Goal: Task Accomplishment & Management: Complete application form

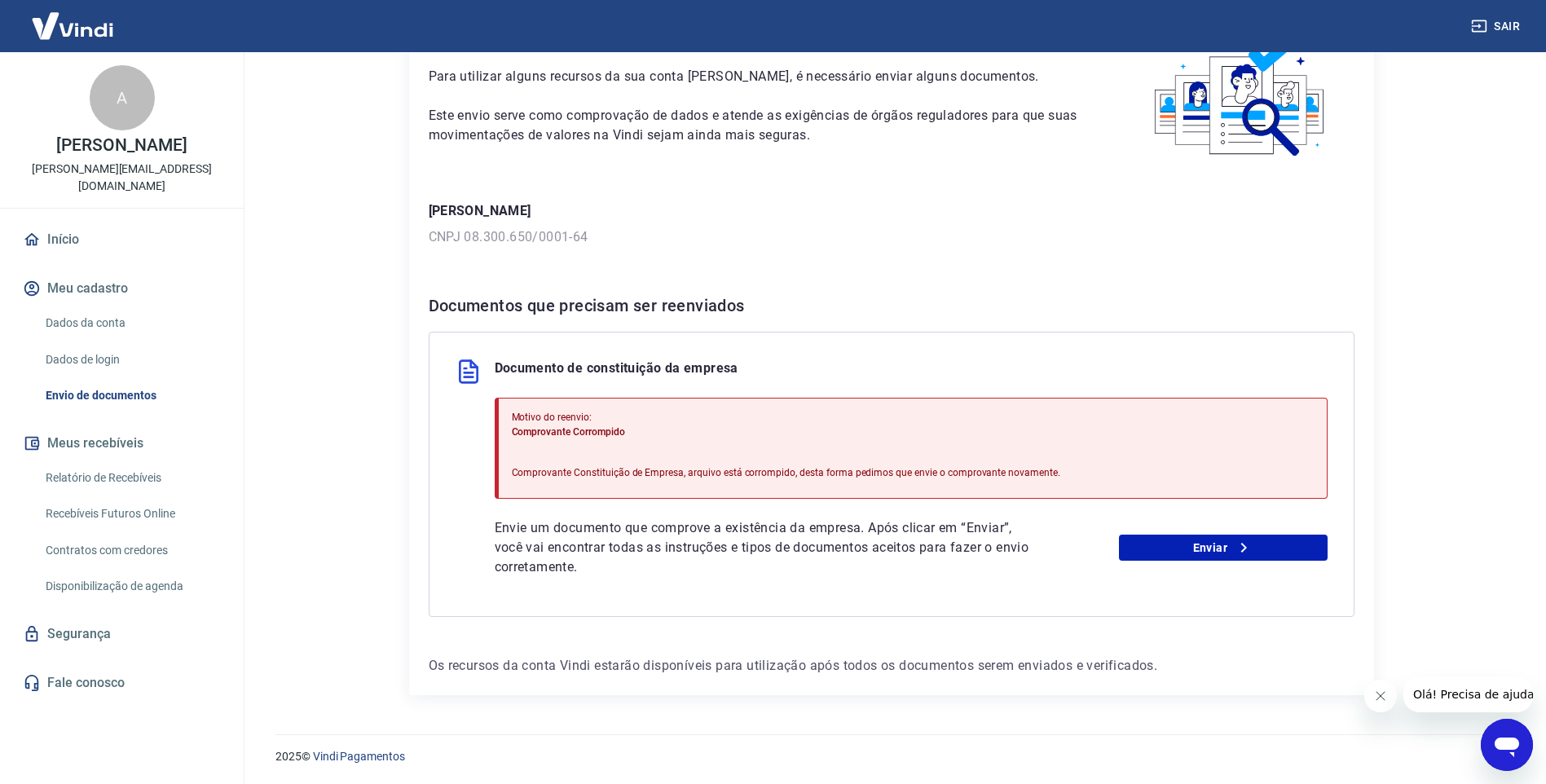
scroll to position [104, 0]
click at [1217, 545] on link "Enviar" at bounding box center [1223, 546] width 208 height 26
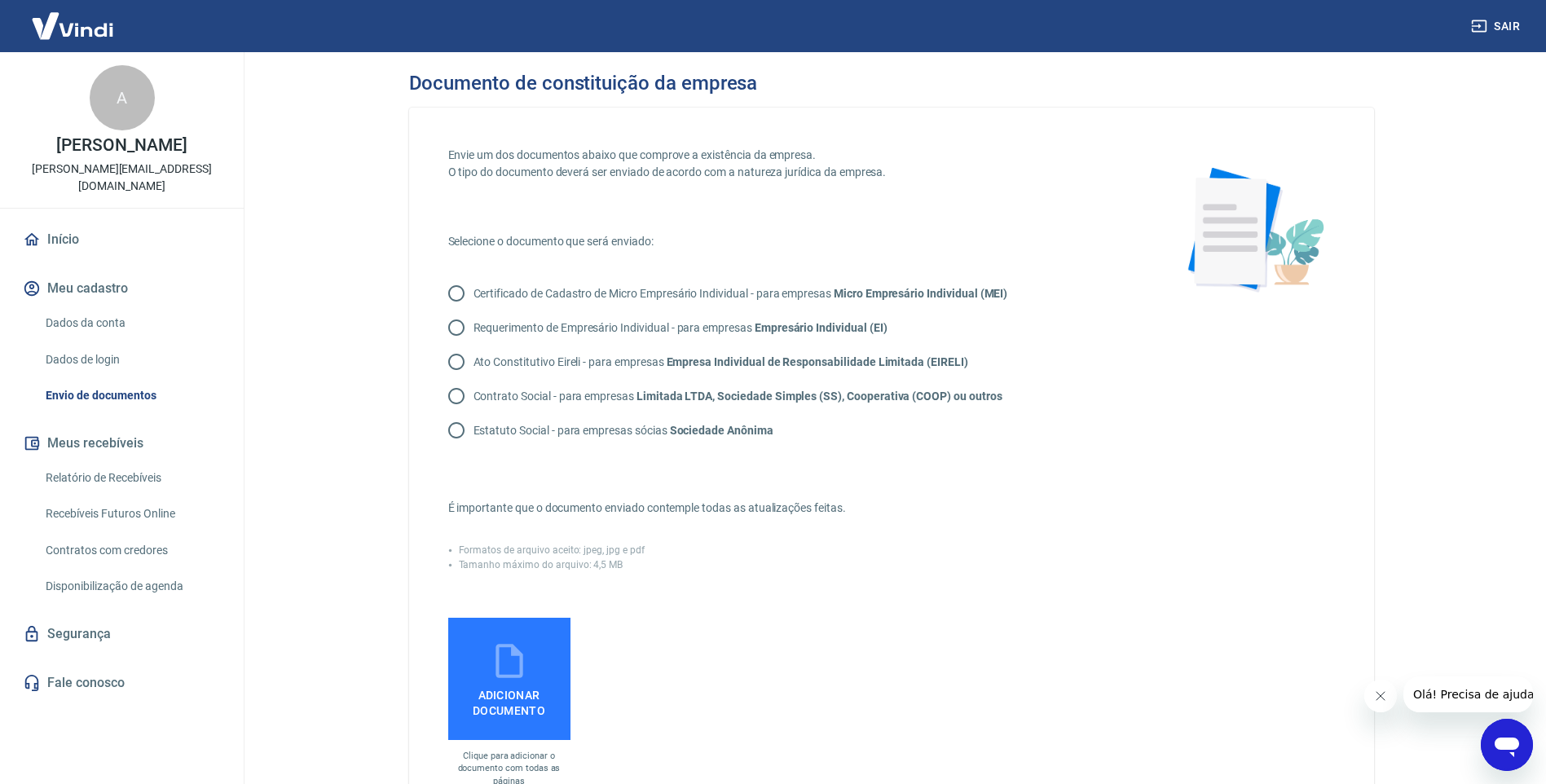
click at [512, 393] on p "Contrato Social - para empresas Limitada LTDA, Sociedade Simples (SS), Cooperat…" at bounding box center [738, 396] width 529 height 17
click at [474, 393] on input "Contrato Social - para empresas Limitada LTDA, Sociedade Simples (SS), Cooperat…" at bounding box center [456, 395] width 35 height 35
radio input "true"
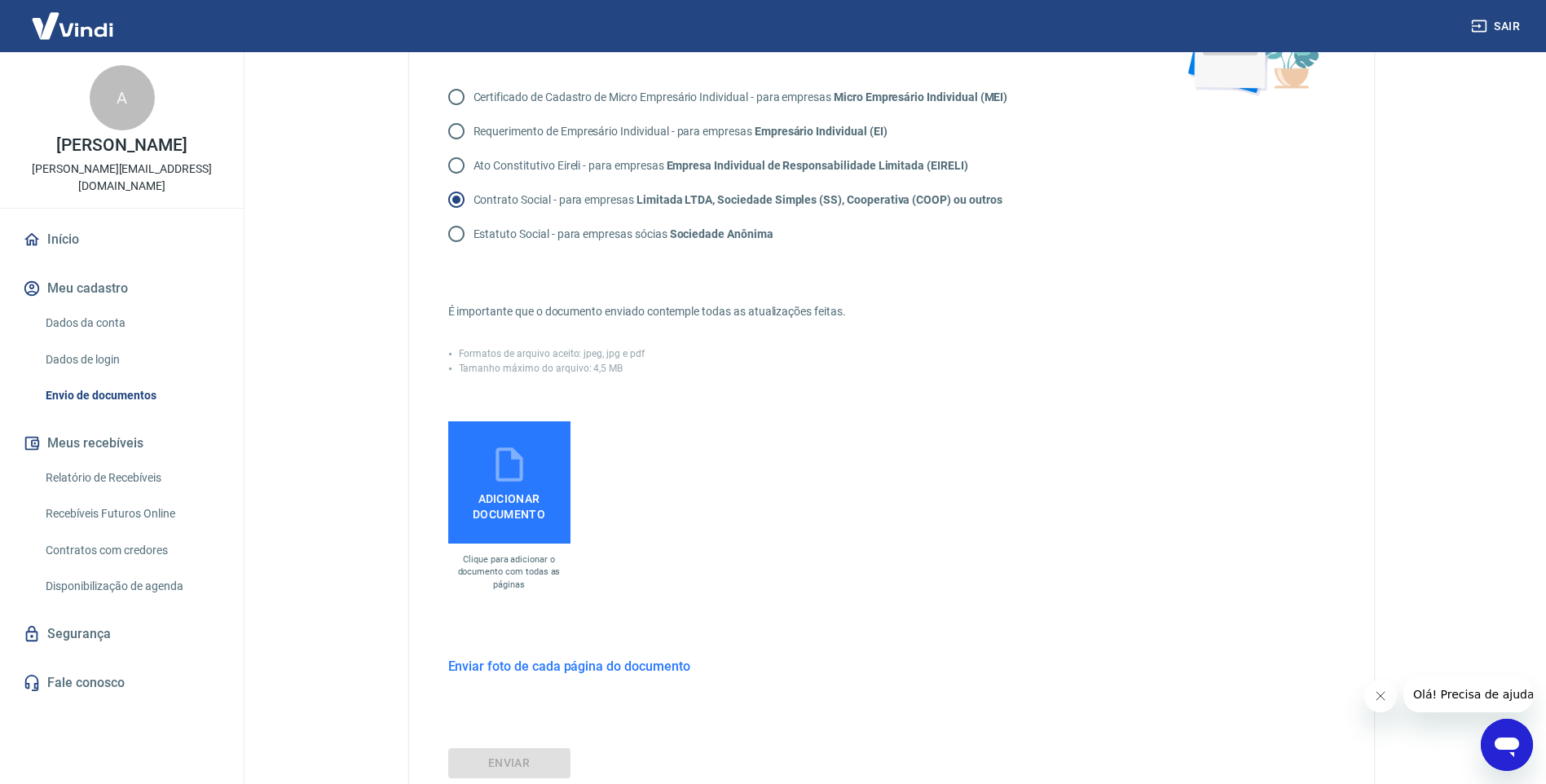
scroll to position [244, 0]
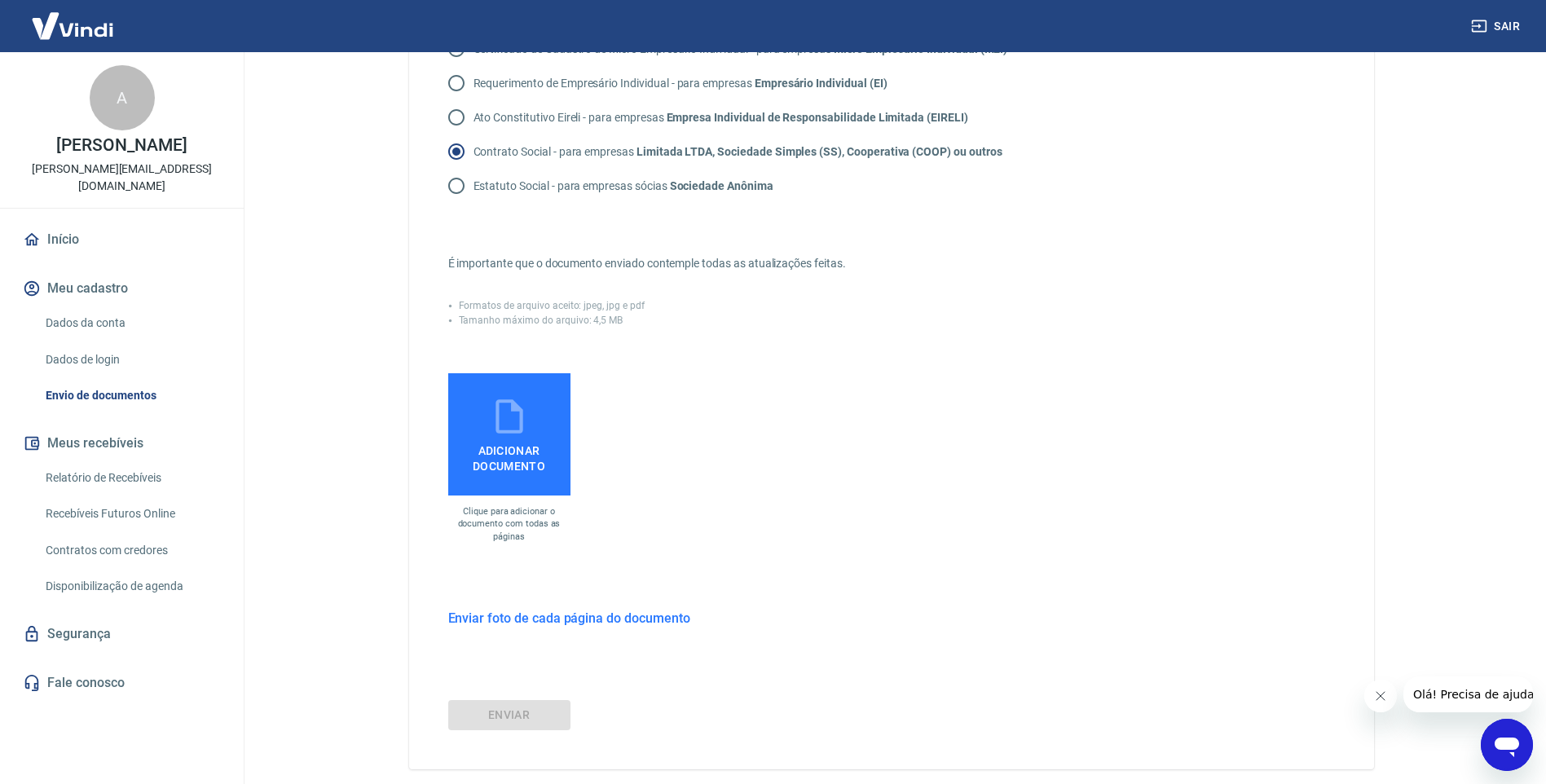
click at [543, 619] on h6 "Enviar foto de cada página do documento" at bounding box center [569, 618] width 242 height 20
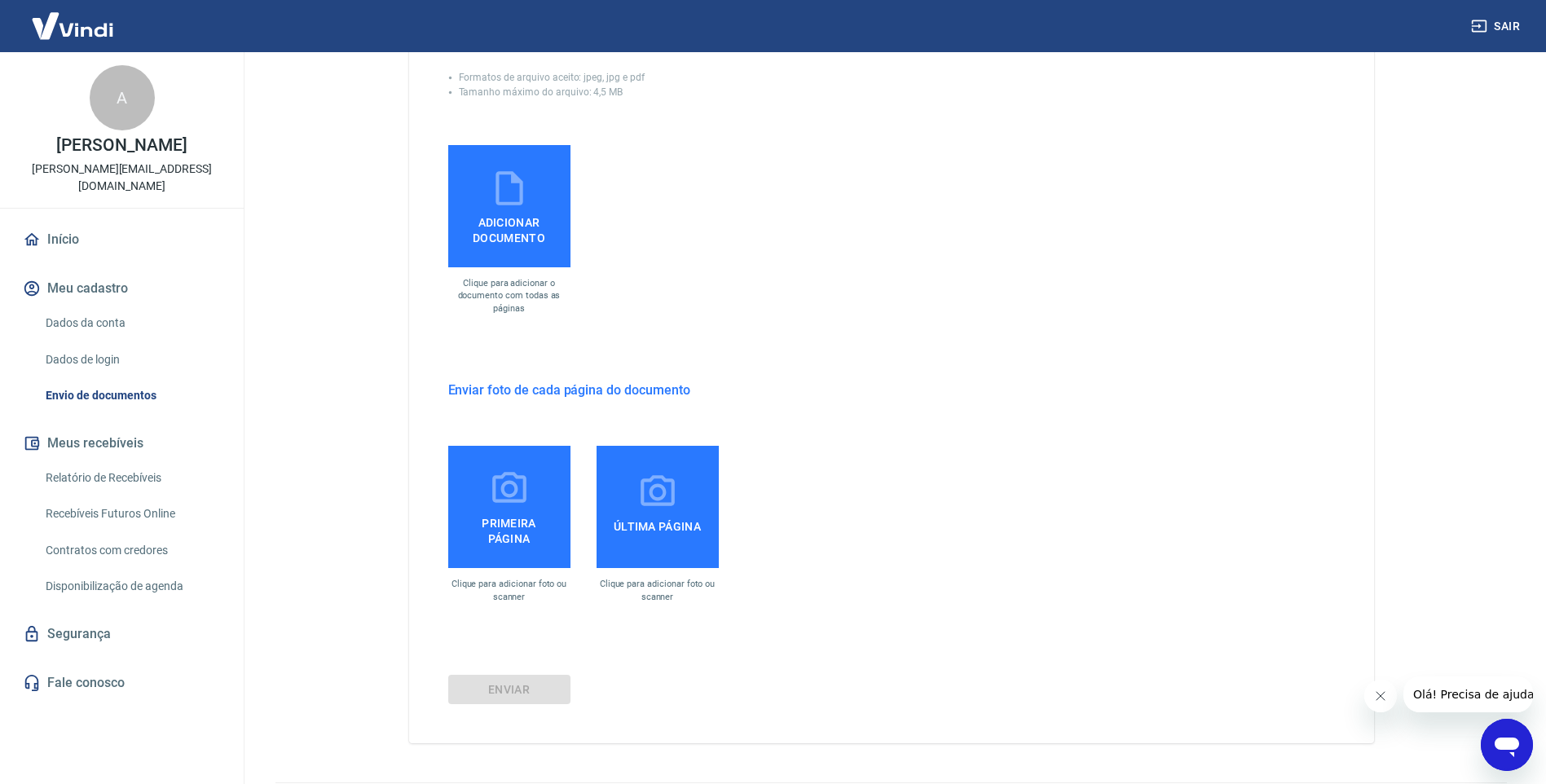
scroll to position [489, 0]
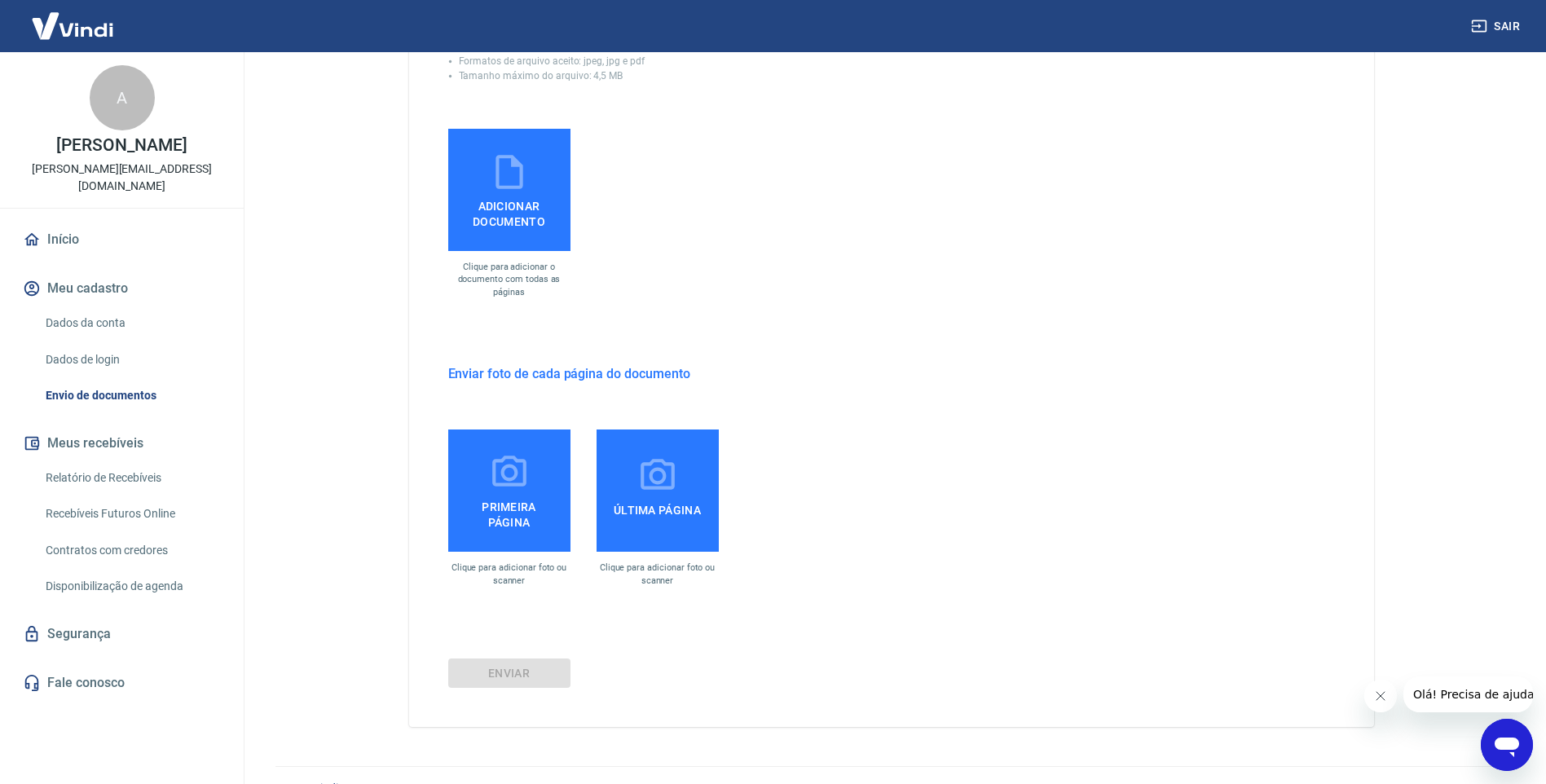
click at [451, 477] on label "Primeira página" at bounding box center [509, 490] width 122 height 122
click at [0, 0] on input "Primeira página" at bounding box center [0, 0] width 0 height 0
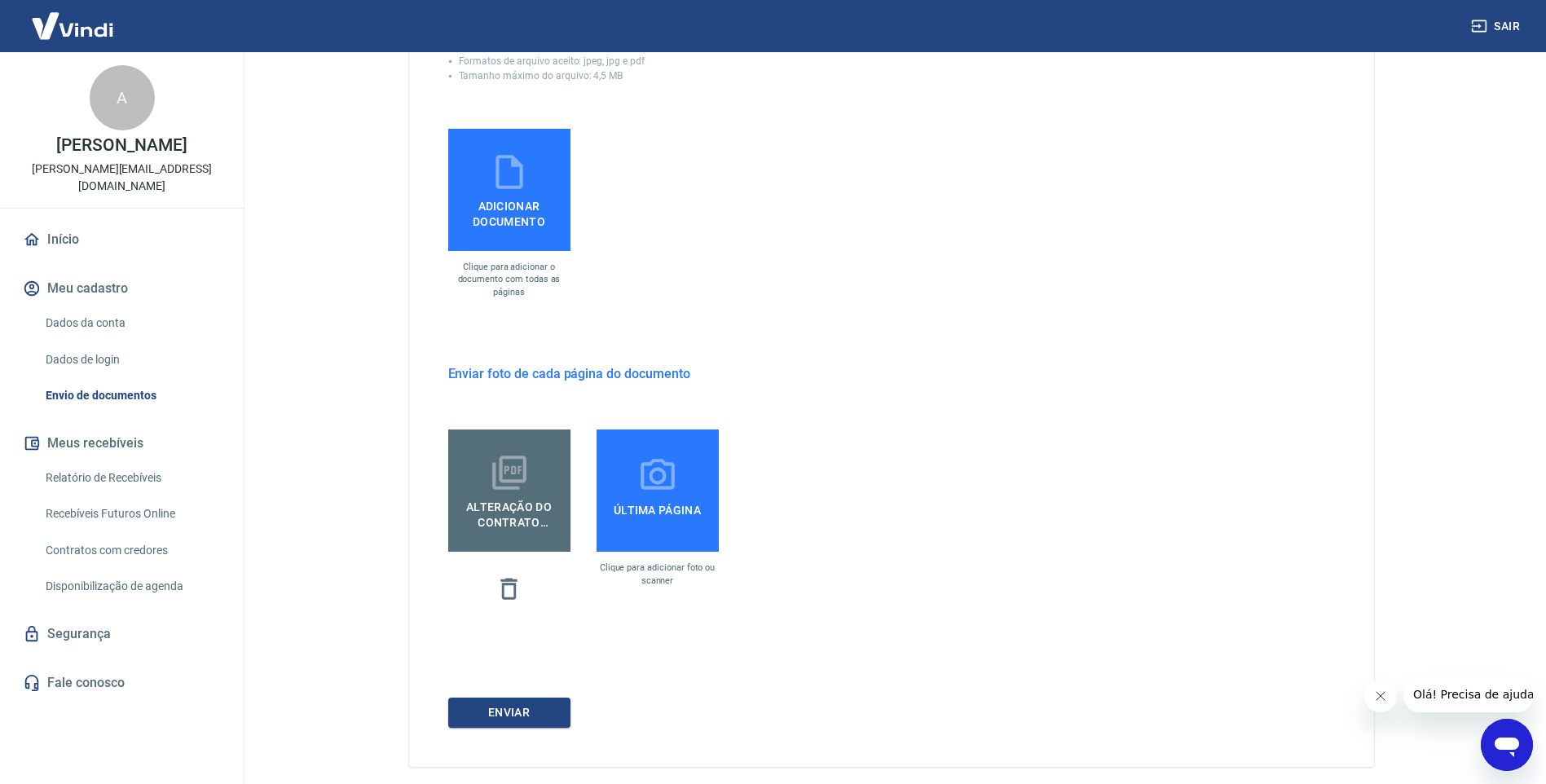
click at [684, 487] on label "Última página" at bounding box center [657, 490] width 122 height 122
click at [0, 0] on input "Última página" at bounding box center [0, 0] width 0 height 0
click at [512, 593] on icon "button" at bounding box center [509, 588] width 29 height 29
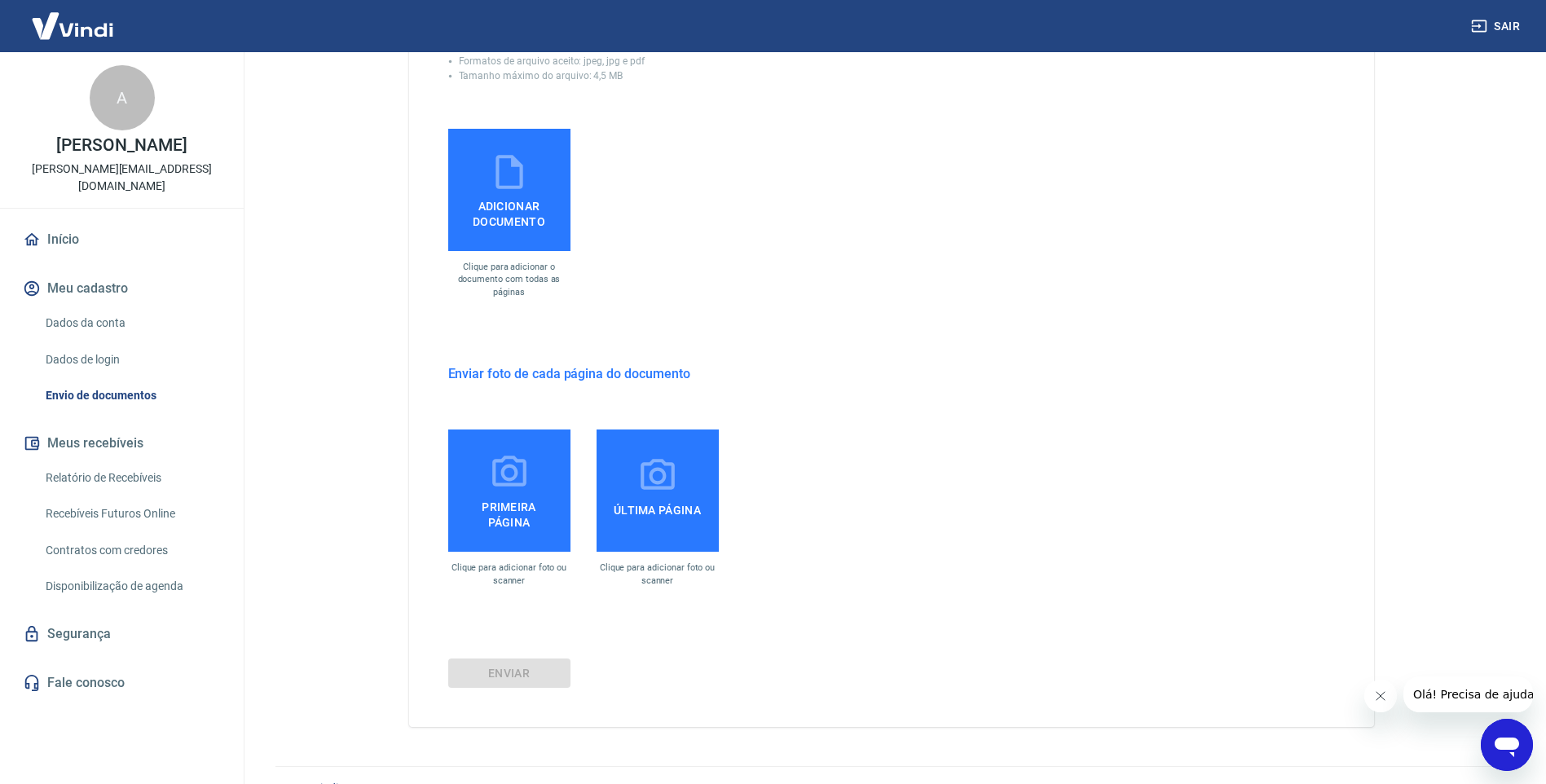
click at [843, 306] on div "Envie um dos documentos abaixo que comprove a existência da empresa. O tipo do …" at bounding box center [892, 173] width 965 height 1108
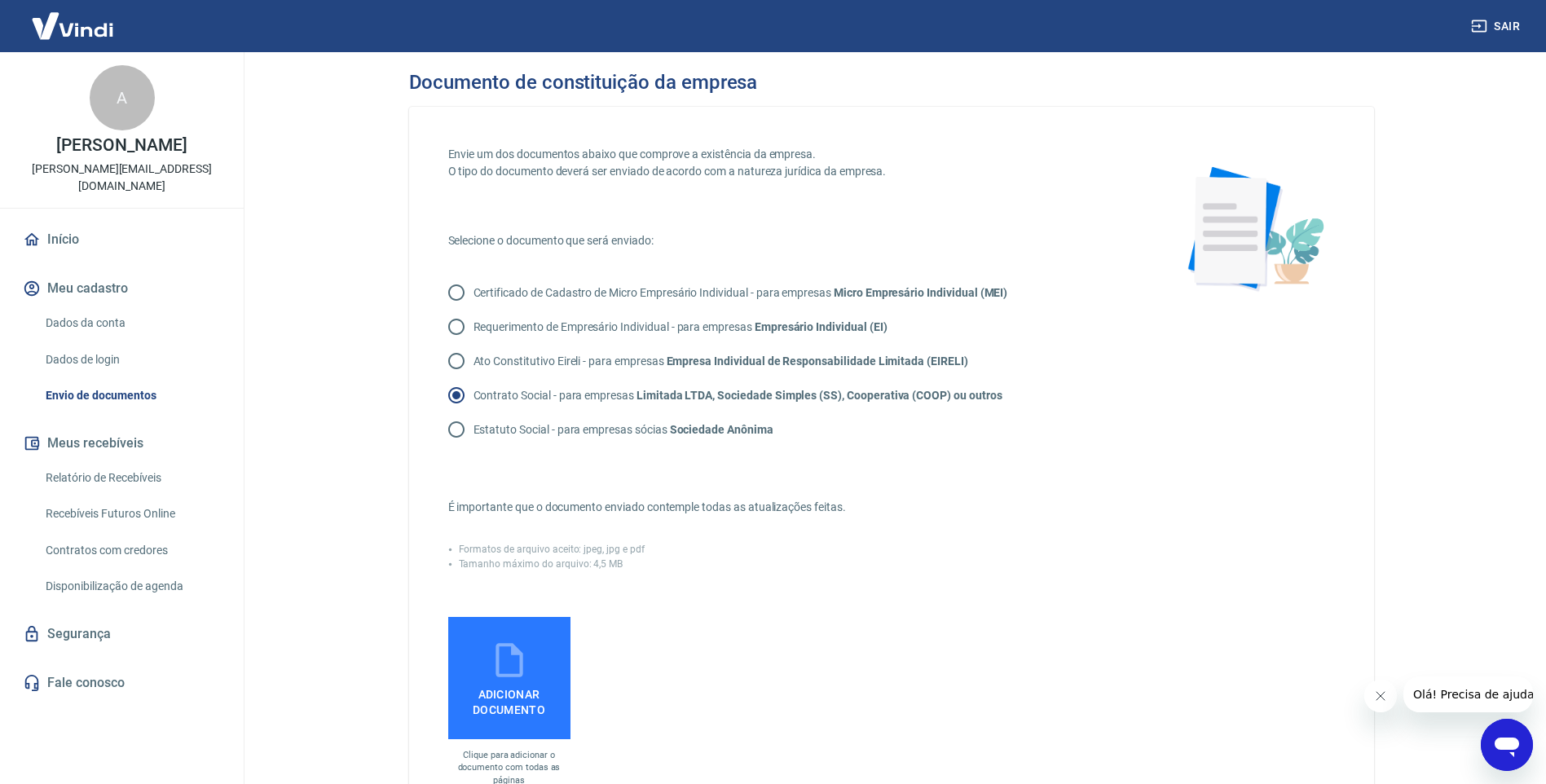
scroll to position [0, 0]
